Goal: Information Seeking & Learning: Learn about a topic

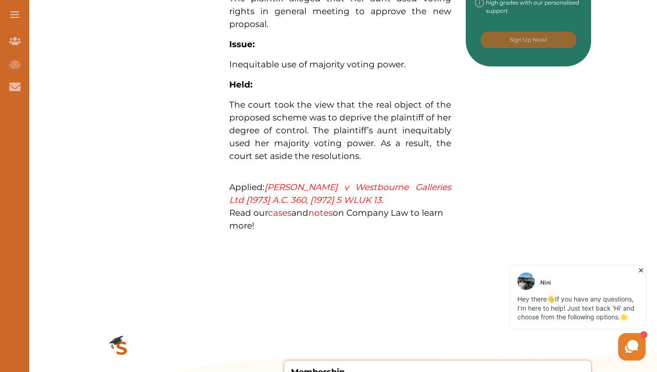
scroll to position [571, 0]
click at [335, 69] on span "Inequitable use of majority voting power." at bounding box center [317, 64] width 177 height 11
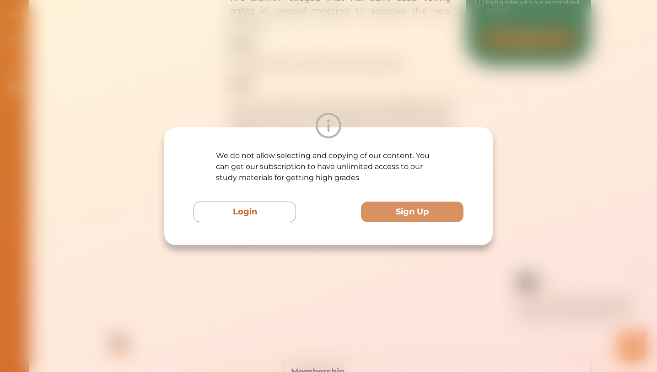
click at [335, 131] on img at bounding box center [329, 126] width 26 height 26
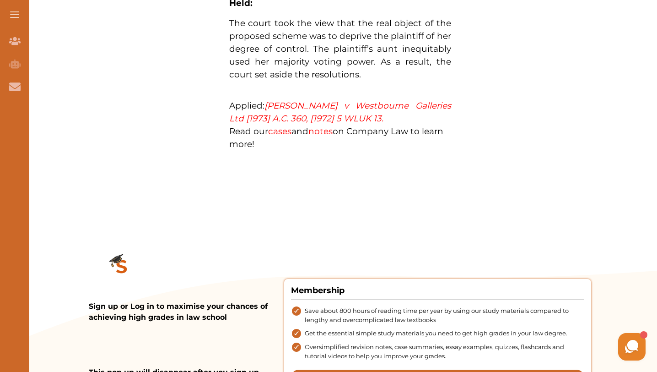
scroll to position [638, 0]
